Goal: Information Seeking & Learning: Stay updated

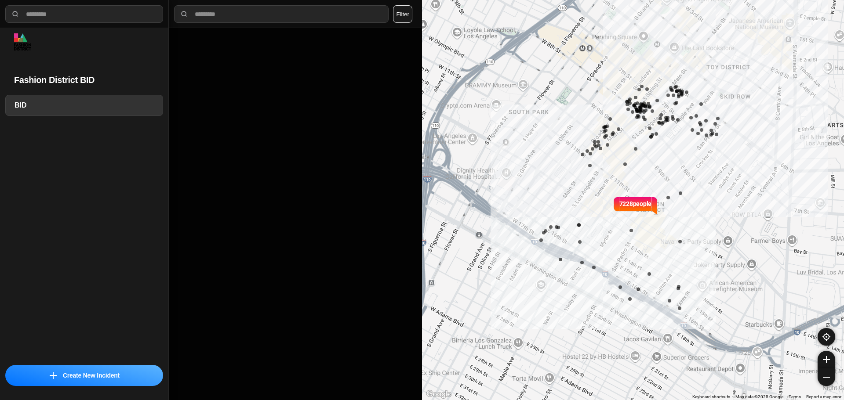
select select "*"
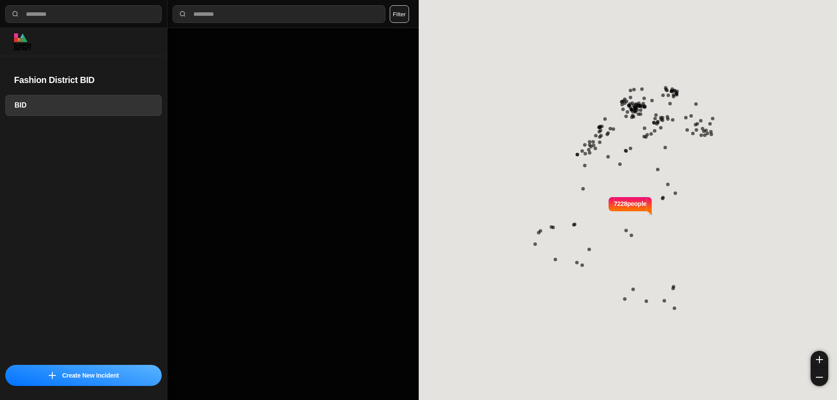
select select "*"
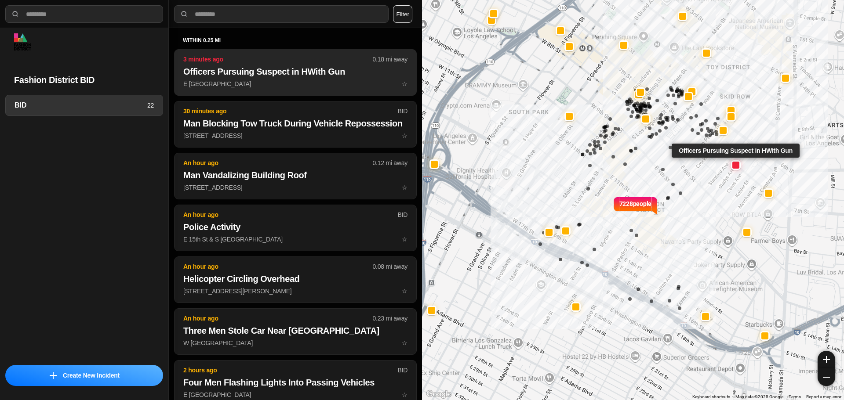
click at [249, 89] on button "3 minutes ago 0.18 mi away Officers Pursuing Suspect in HWith Gun E [GEOGRAPHIC…" at bounding box center [295, 72] width 243 height 47
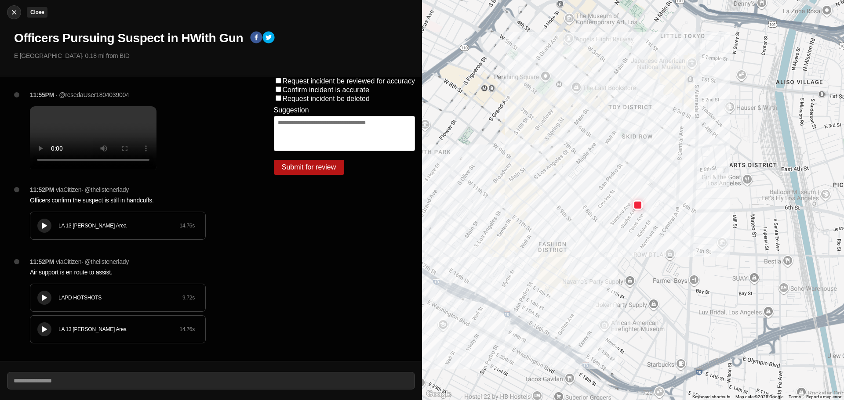
click at [10, 8] on img at bounding box center [14, 12] width 9 height 9
select select "*"
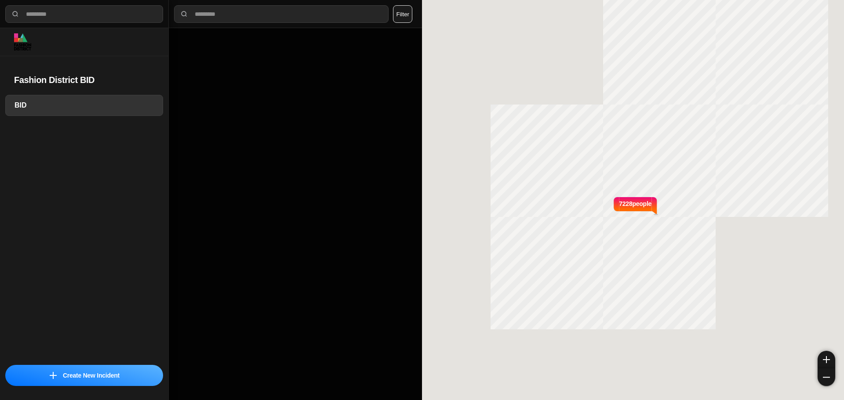
select select "*"
